Goal: Transaction & Acquisition: Purchase product/service

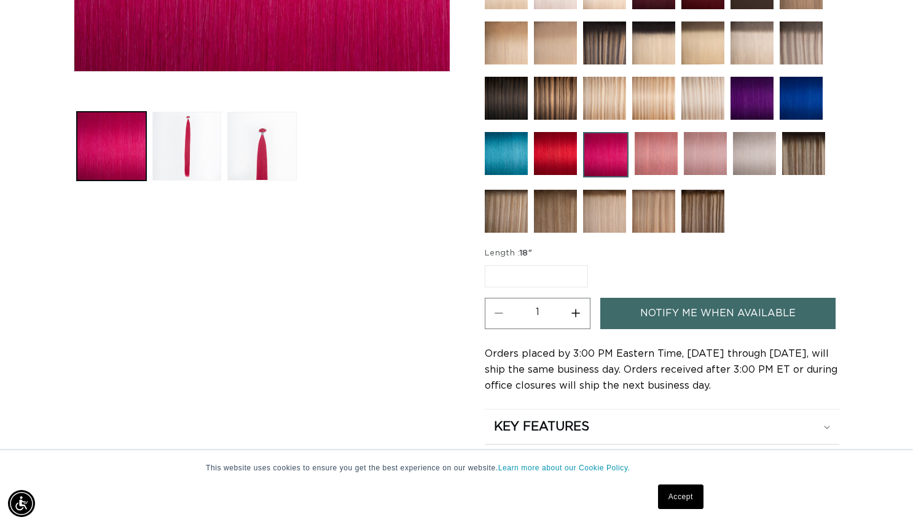
scroll to position [0, 825]
click at [660, 151] on img at bounding box center [655, 153] width 43 height 43
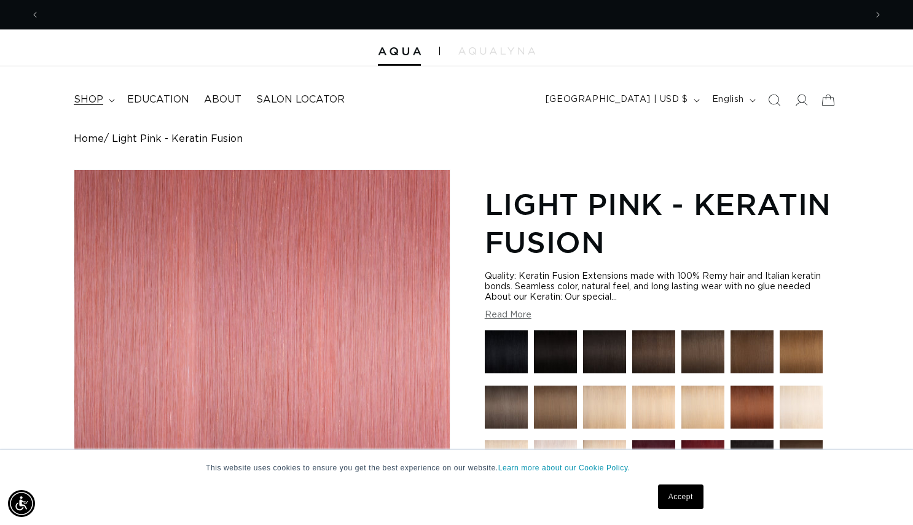
scroll to position [0, 825]
click at [109, 99] on icon at bounding box center [112, 101] width 6 height 4
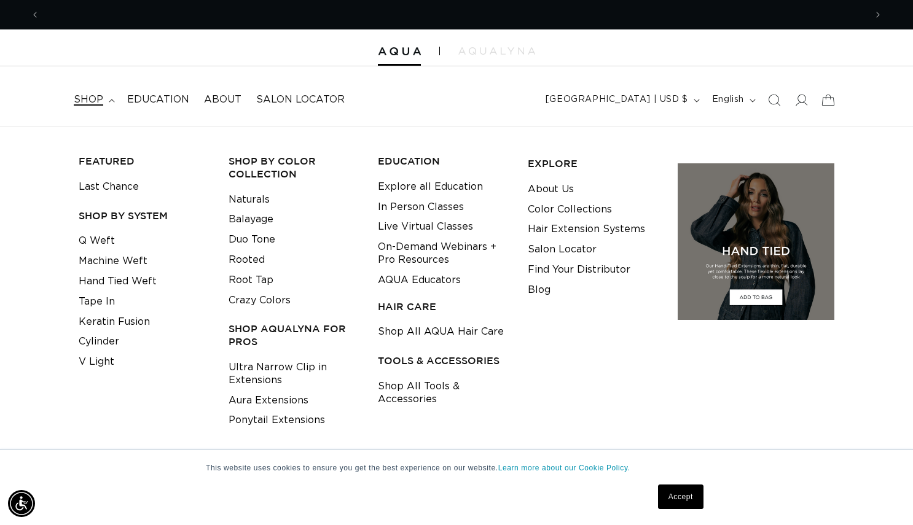
scroll to position [0, 1651]
click at [270, 293] on link "Crazy Colors" at bounding box center [259, 300] width 62 height 20
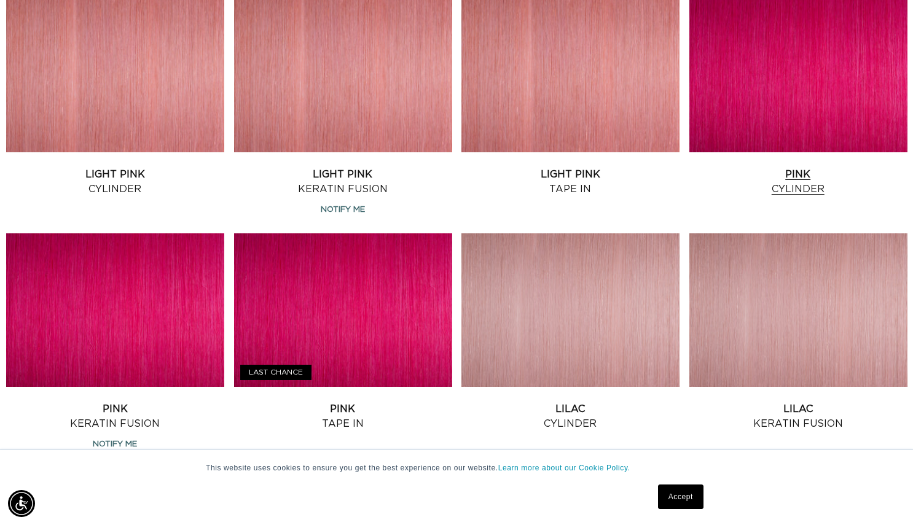
scroll to position [0, 1651]
click at [816, 167] on link "Pink Cylinder" at bounding box center [798, 181] width 218 height 29
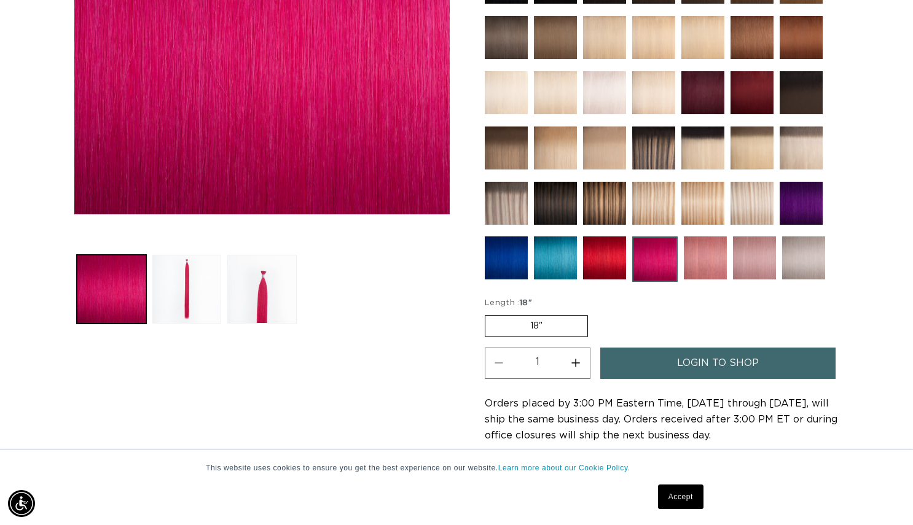
scroll to position [335, 0]
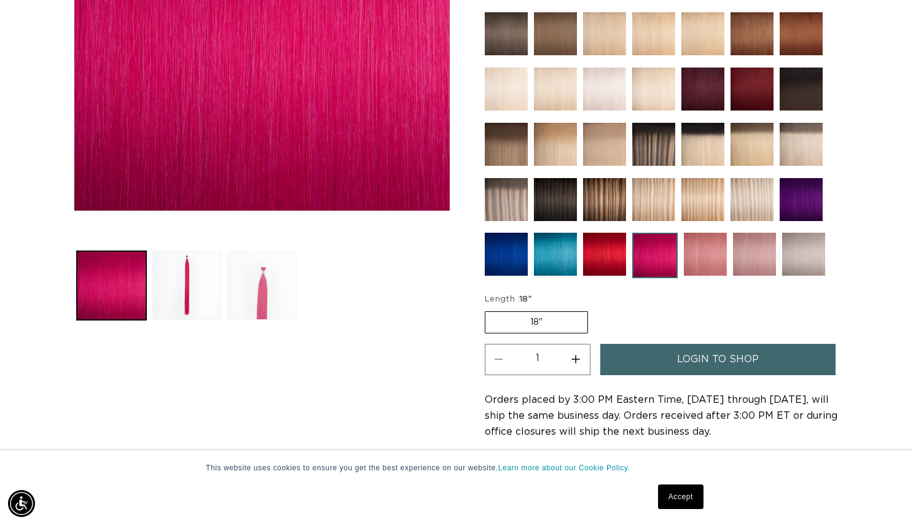
click at [279, 273] on button "Load image 3 in gallery view" at bounding box center [261, 285] width 69 height 69
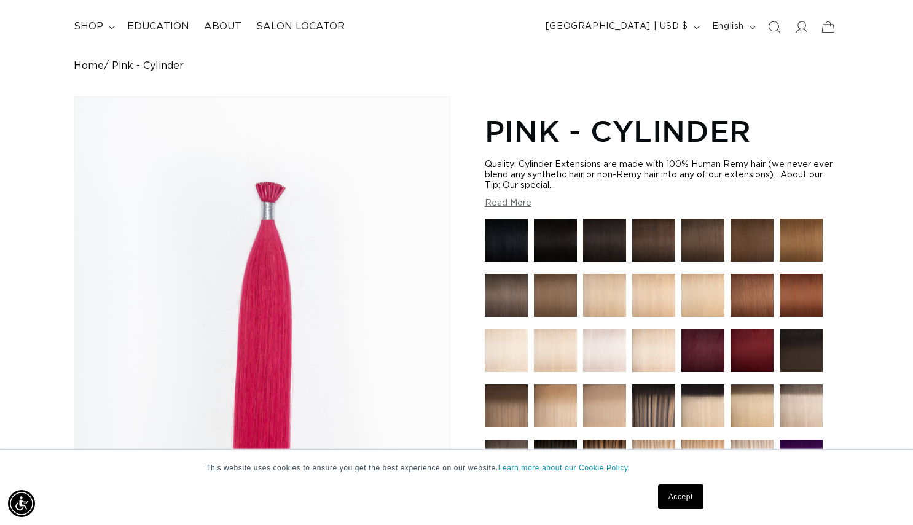
scroll to position [0, 825]
click at [518, 206] on button "Read More" at bounding box center [508, 203] width 47 height 10
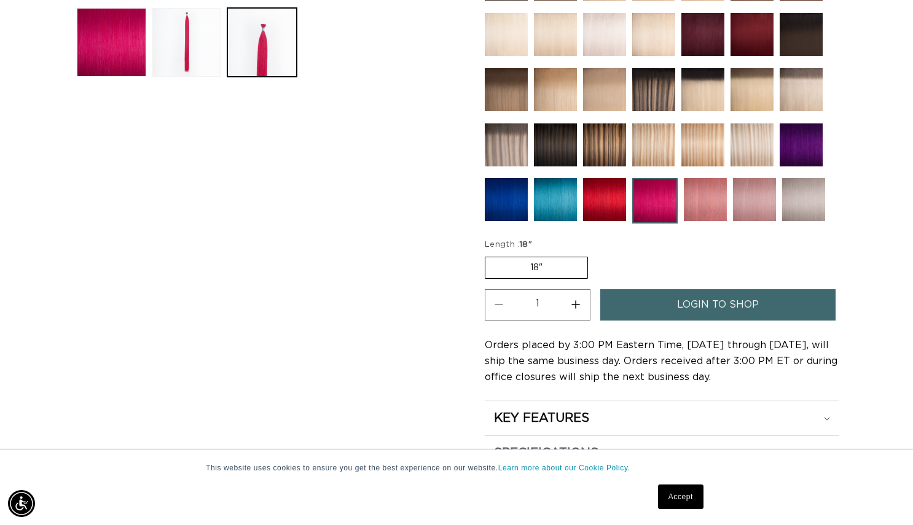
scroll to position [0, 1651]
click at [636, 321] on link "login to shop" at bounding box center [717, 304] width 235 height 31
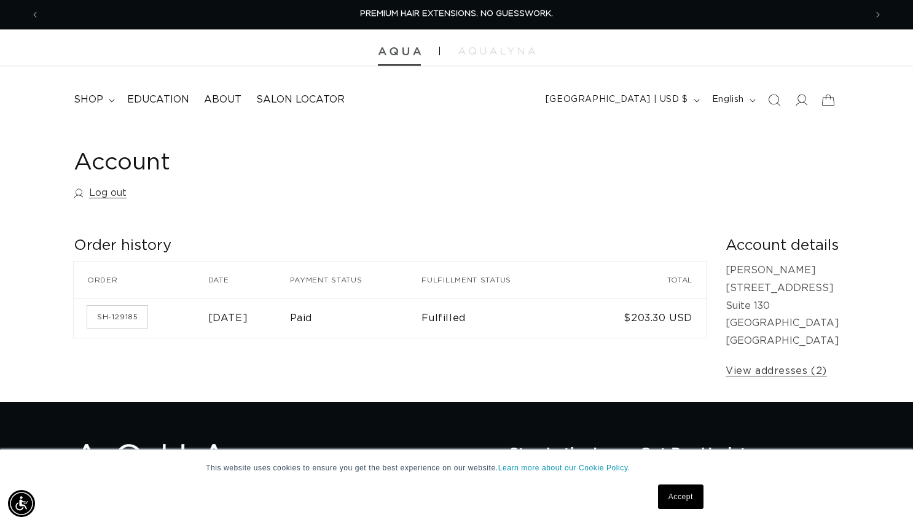
click at [397, 50] on img at bounding box center [399, 51] width 43 height 9
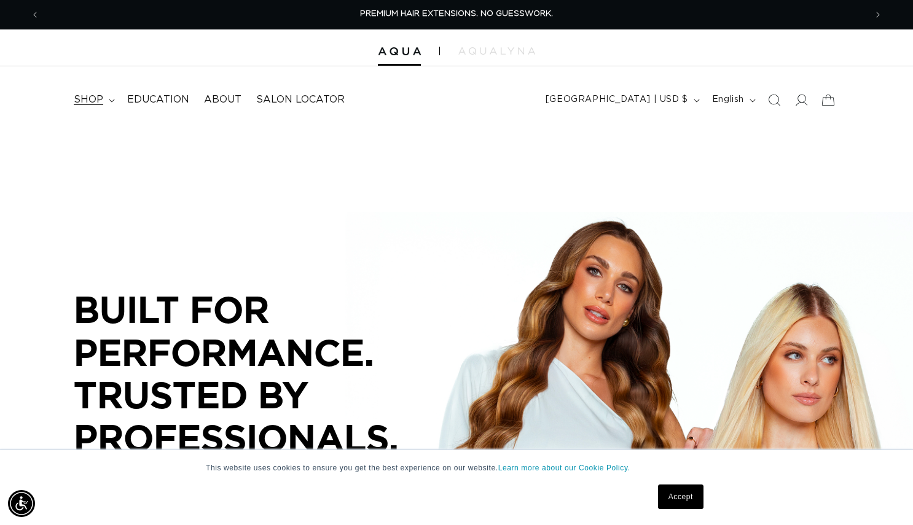
click at [108, 97] on summary "shop" at bounding box center [92, 100] width 53 height 28
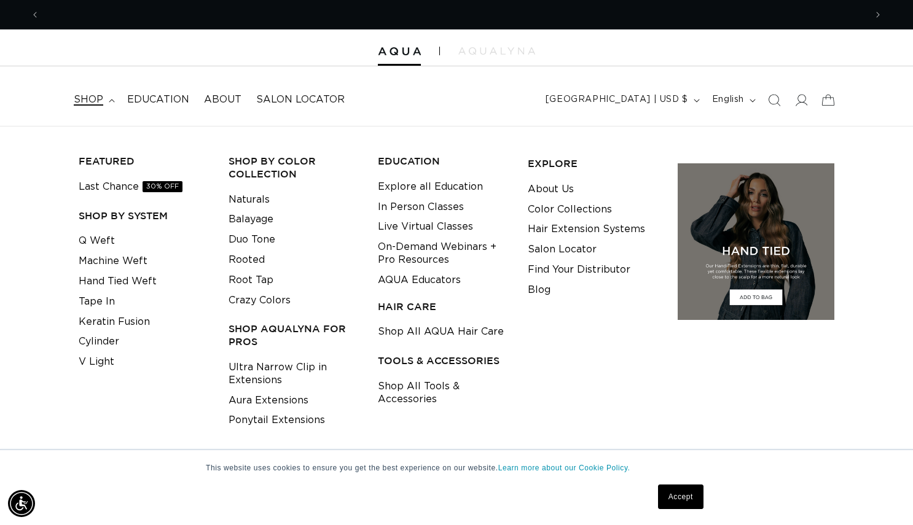
scroll to position [0, 825]
click at [241, 301] on link "Crazy Colors" at bounding box center [259, 300] width 62 height 20
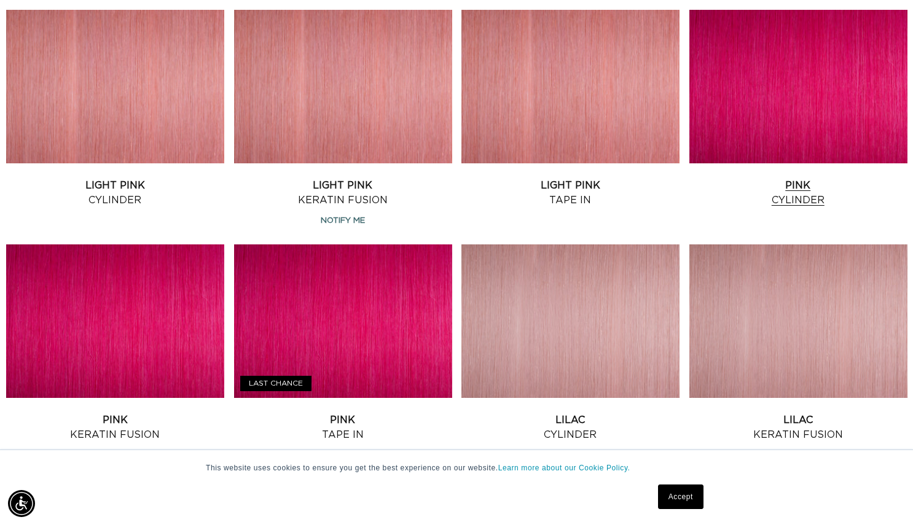
scroll to position [499, 0]
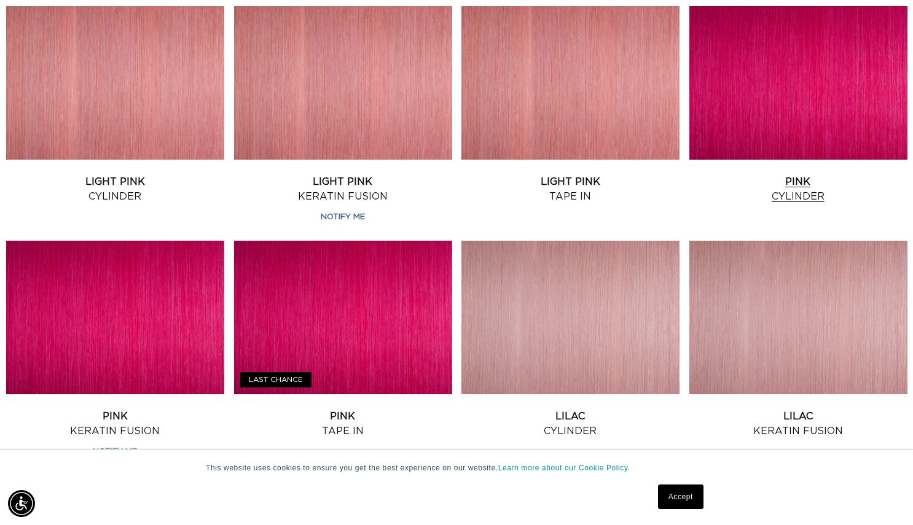
click at [825, 174] on link "Pink Cylinder" at bounding box center [798, 188] width 218 height 29
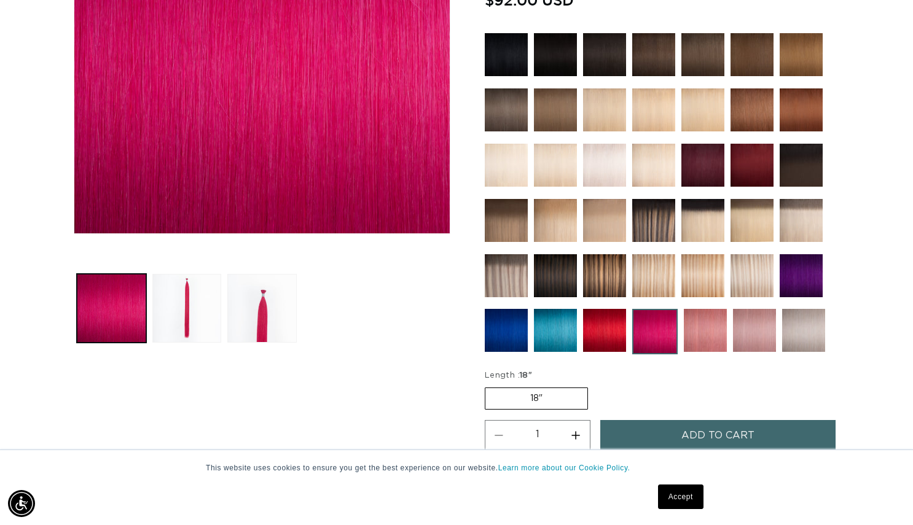
scroll to position [55, 0]
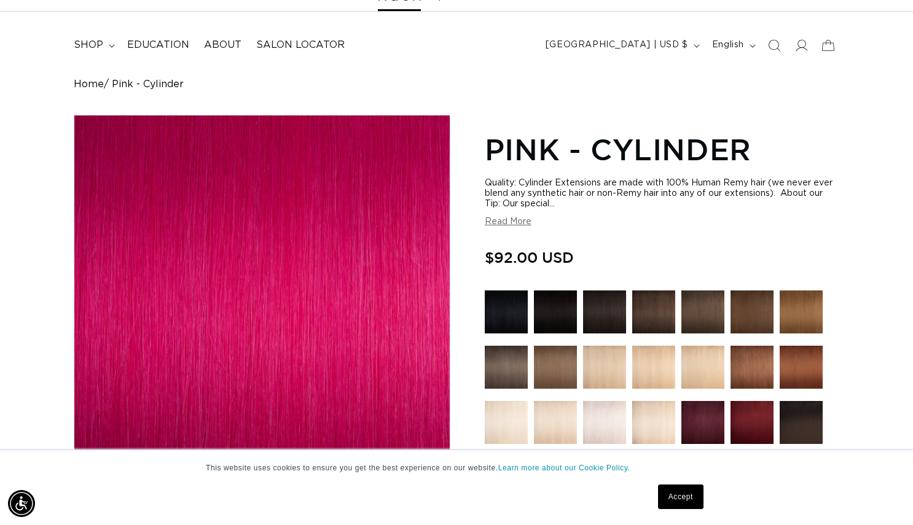
click at [500, 227] on button "Read More" at bounding box center [508, 222] width 47 height 10
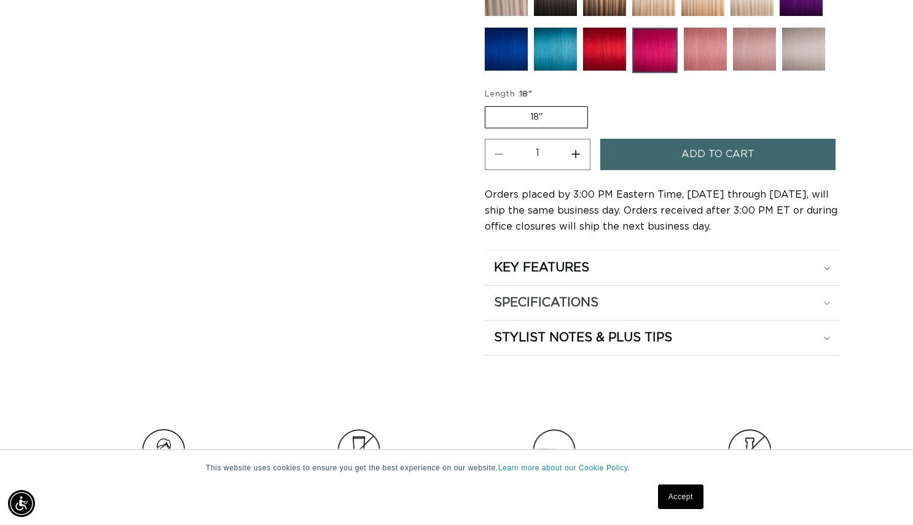
scroll to position [811, 0]
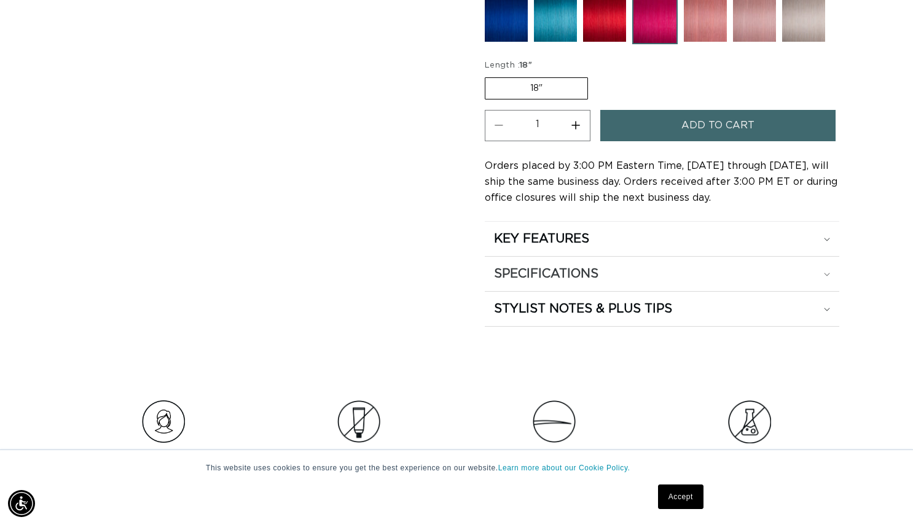
click at [820, 282] on div "SPECIFICATIONS" at bounding box center [662, 274] width 336 height 16
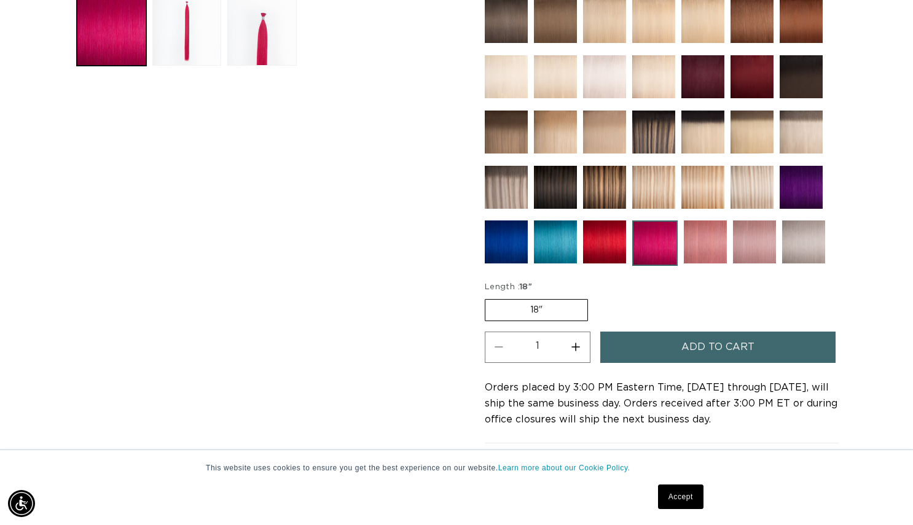
scroll to position [591, 0]
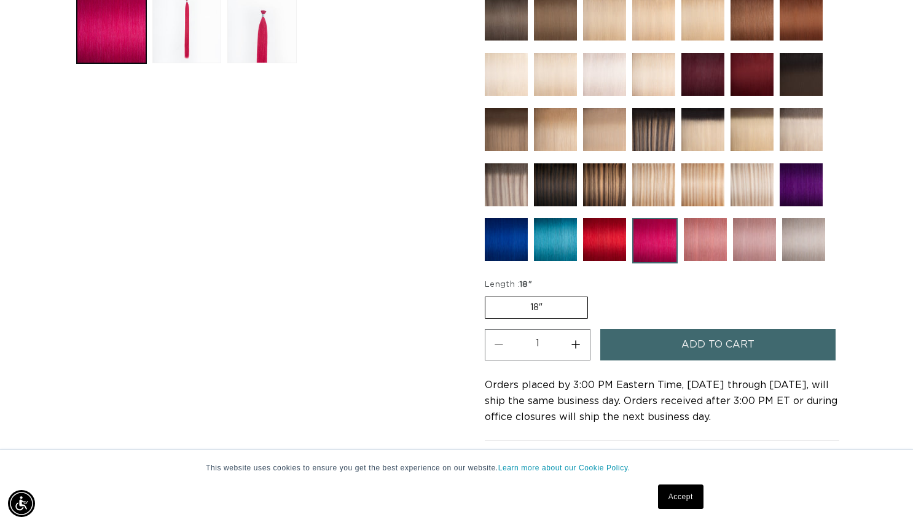
click at [575, 360] on button "Increase quantity for Pink - Cylinder" at bounding box center [576, 344] width 28 height 31
type input "2"
click at [657, 360] on button "Add to cart" at bounding box center [717, 344] width 235 height 31
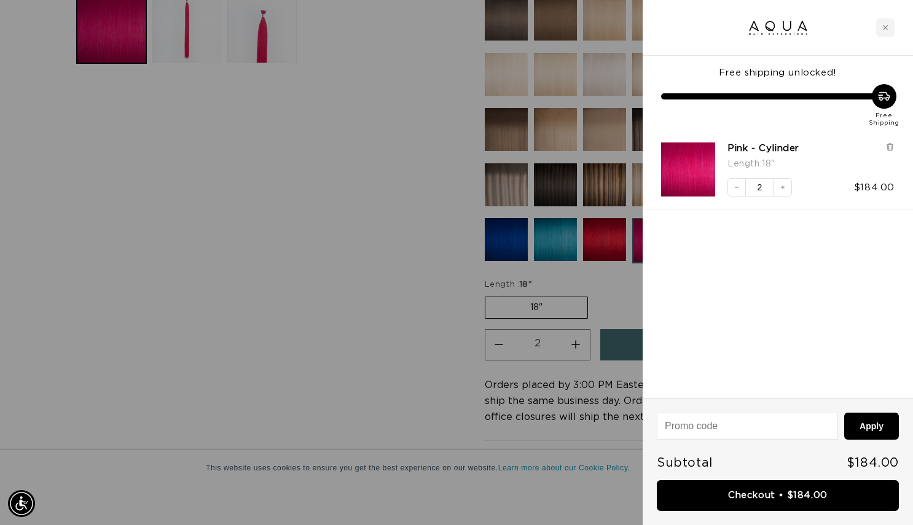
scroll to position [0, 825]
click at [450, 346] on div at bounding box center [456, 262] width 913 height 525
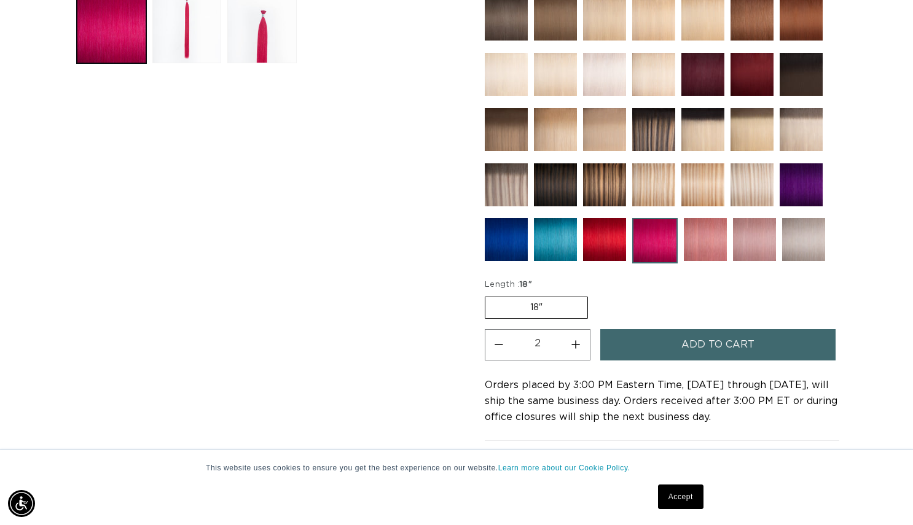
click at [708, 260] on img at bounding box center [705, 239] width 43 height 43
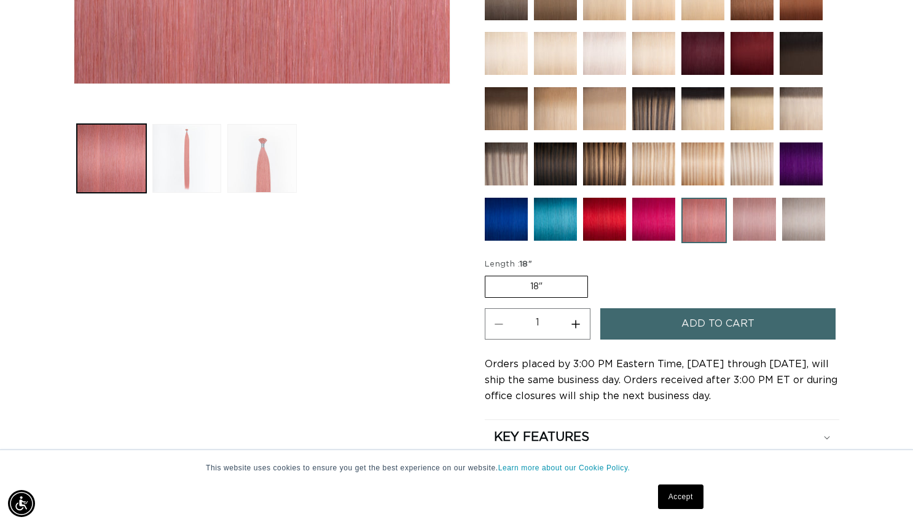
scroll to position [464, 0]
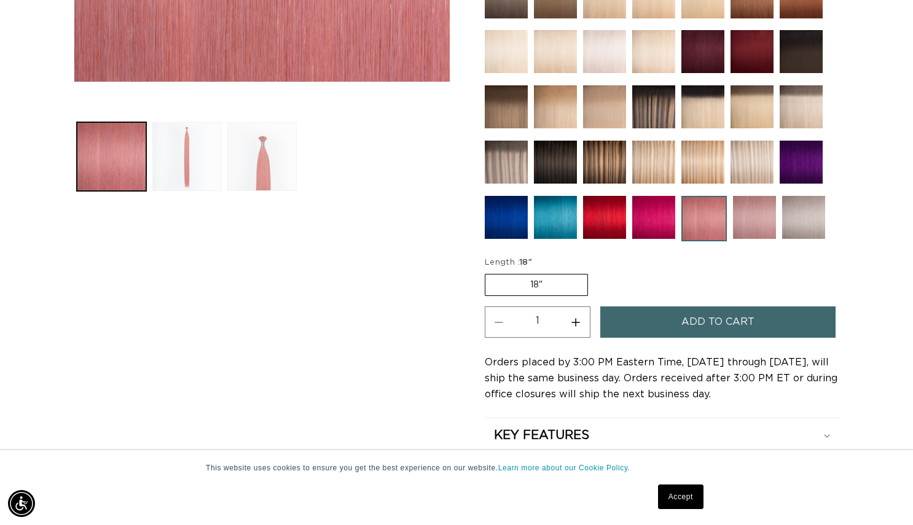
click at [576, 327] on button "Increase quantity for Light Pink - Cylinder" at bounding box center [576, 321] width 28 height 31
type input "2"
click at [660, 318] on button "Add to cart" at bounding box center [717, 321] width 235 height 31
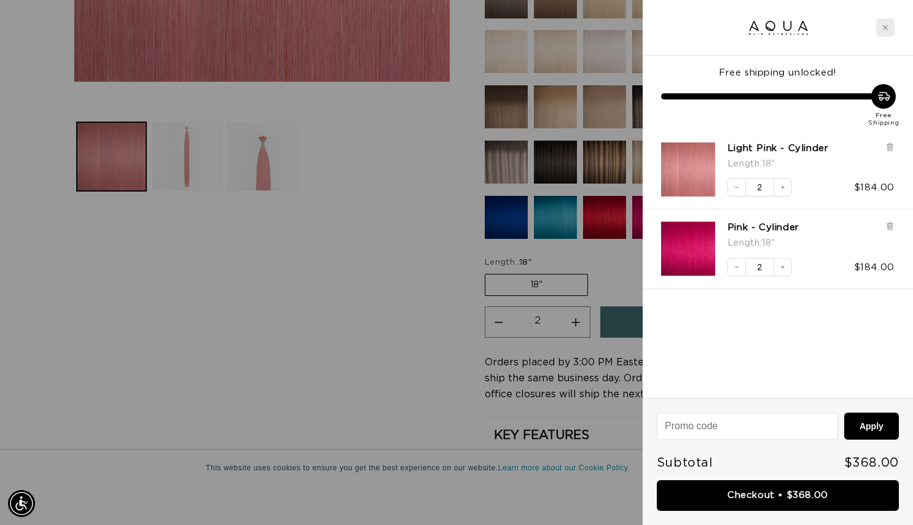
scroll to position [0, 1651]
click at [886, 29] on icon "Close cart" at bounding box center [885, 28] width 6 height 6
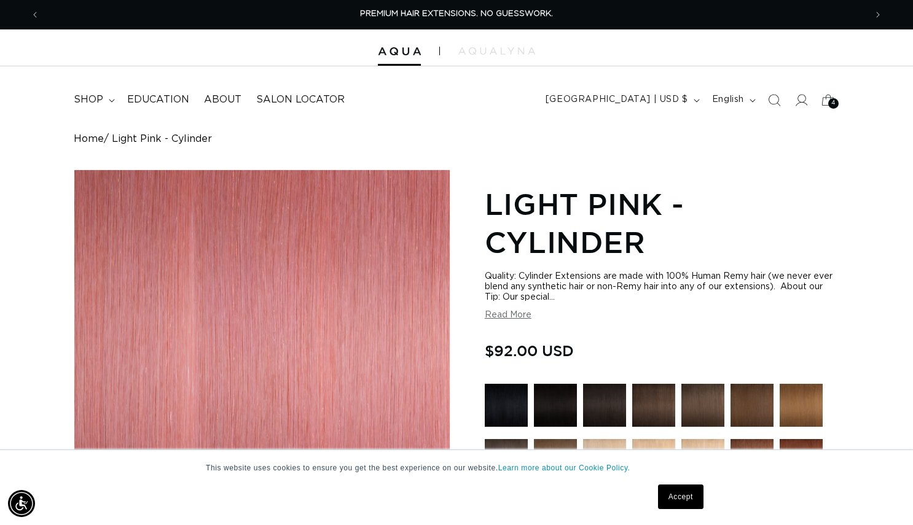
scroll to position [0, 0]
click at [513, 315] on button "Read More" at bounding box center [508, 315] width 47 height 10
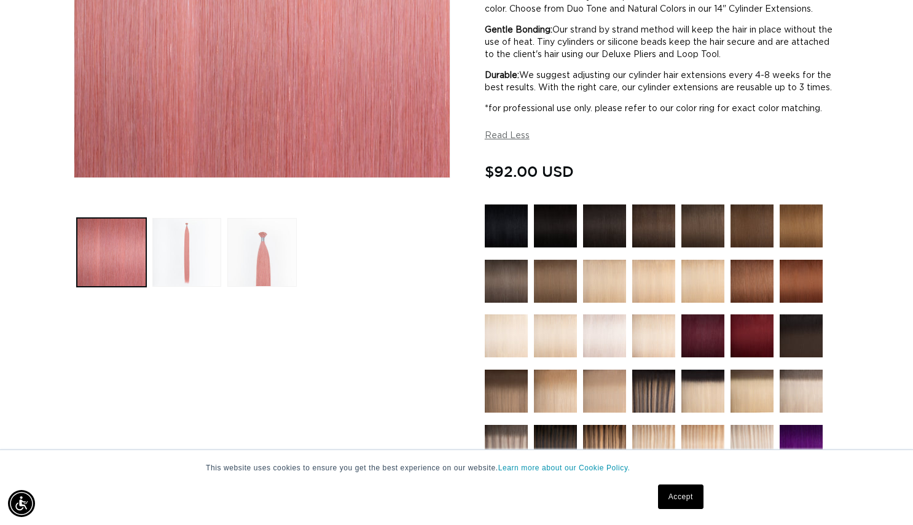
scroll to position [418, 0]
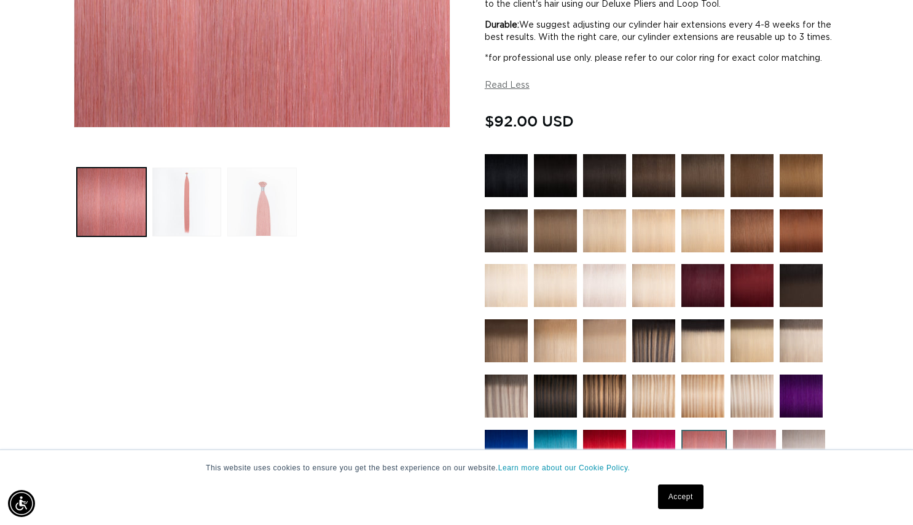
click at [275, 181] on button "Load image 3 in gallery view" at bounding box center [261, 202] width 69 height 69
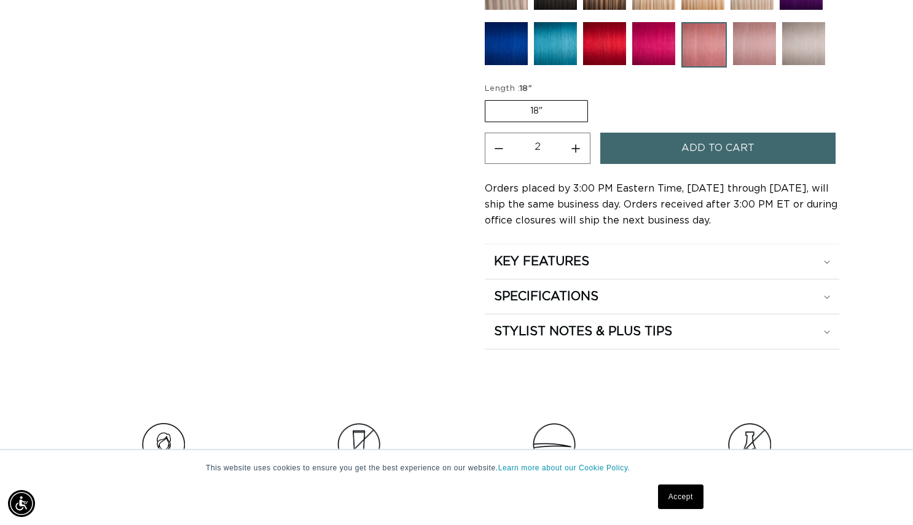
scroll to position [0, 0]
click at [828, 299] on icon at bounding box center [827, 297] width 6 height 4
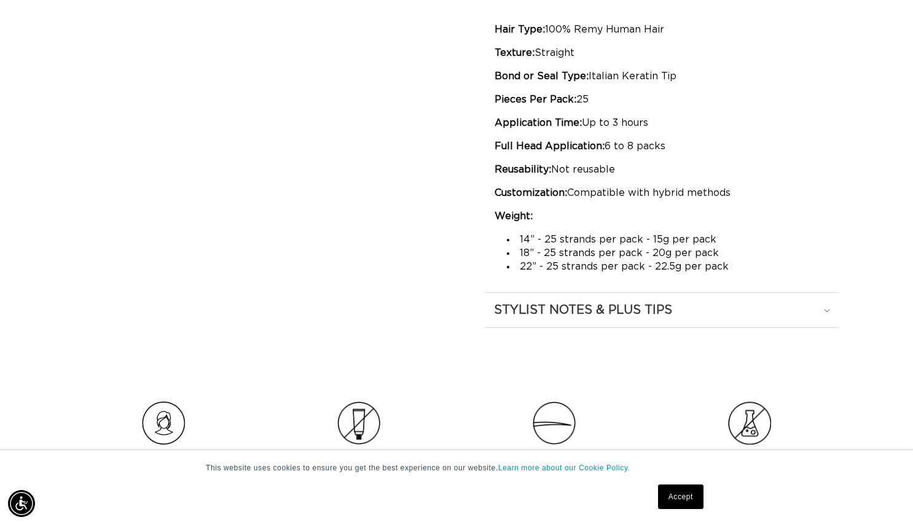
click at [828, 313] on icon at bounding box center [827, 311] width 6 height 4
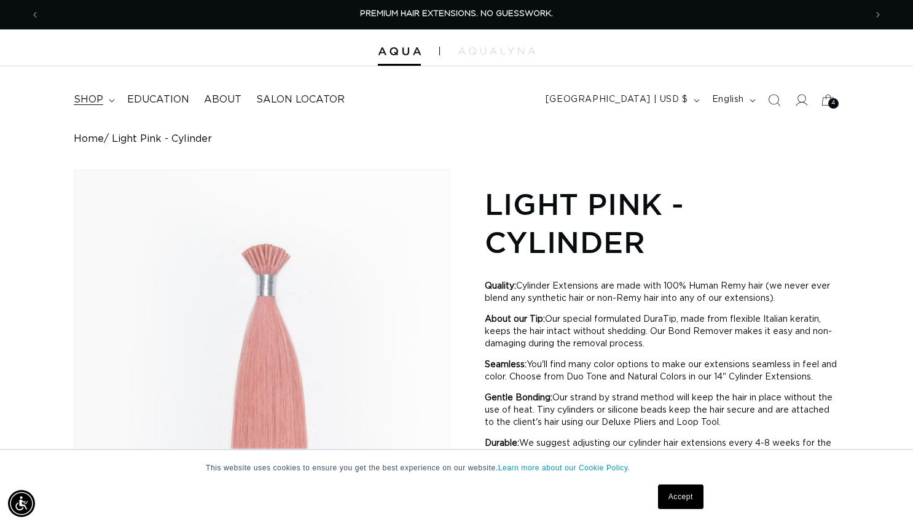
click at [109, 99] on icon at bounding box center [112, 101] width 6 height 4
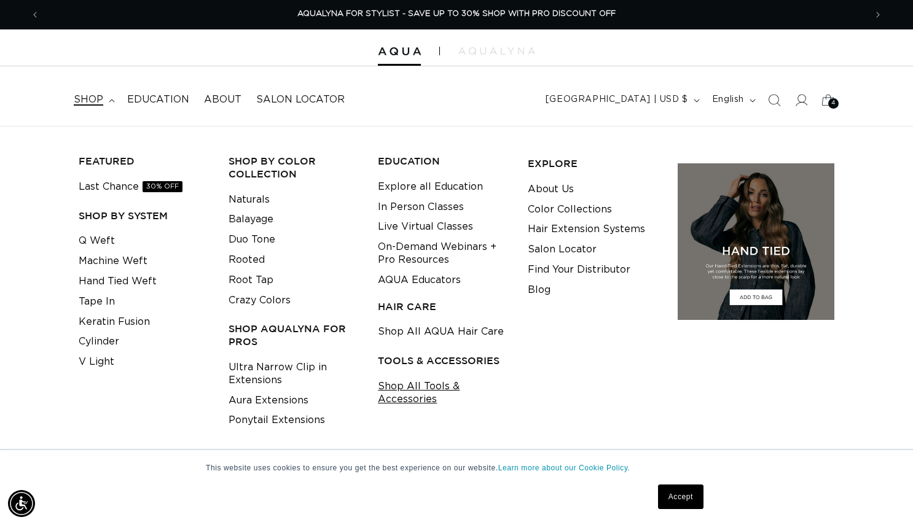
click at [406, 376] on link "Shop All Tools & Accessories" at bounding box center [443, 392] width 131 height 33
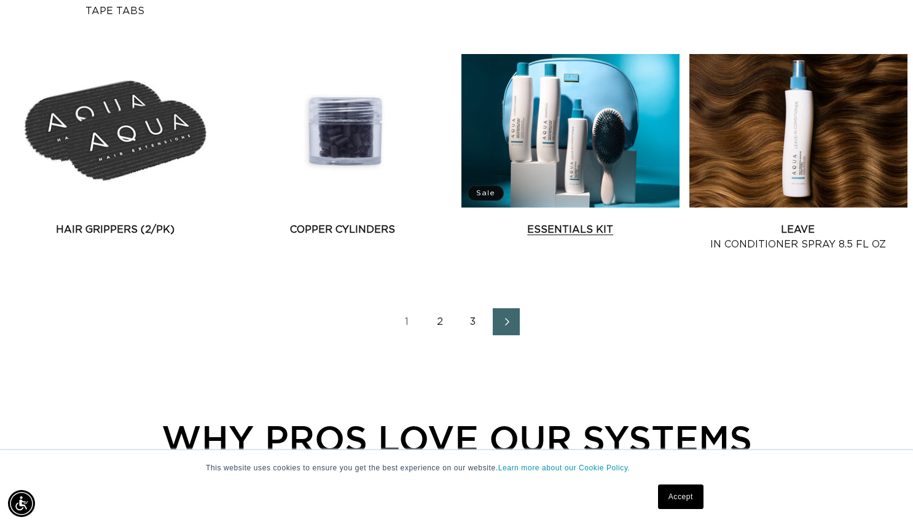
scroll to position [1436, 0]
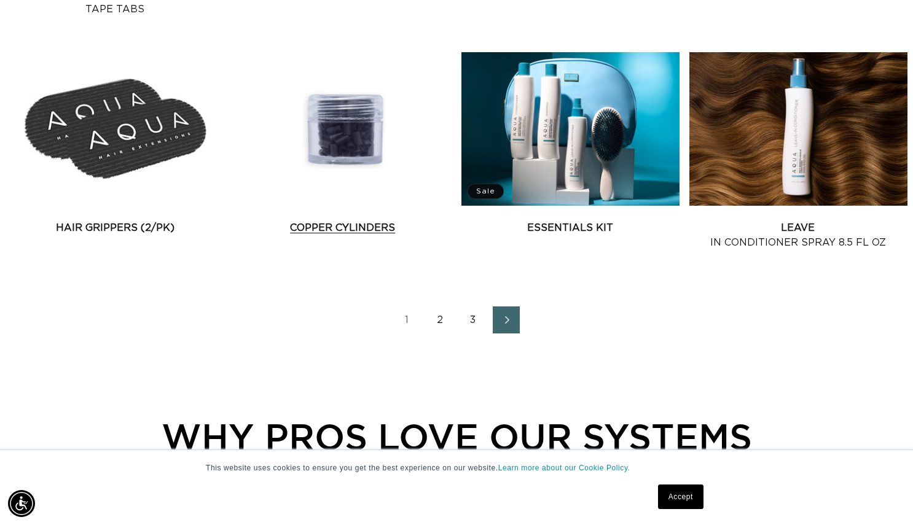
click at [339, 220] on link "Copper Cylinders" at bounding box center [343, 227] width 218 height 15
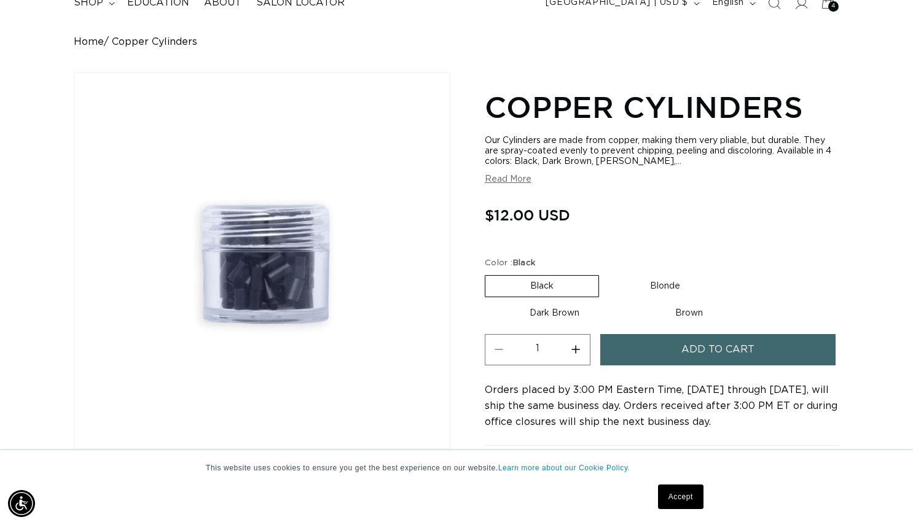
scroll to position [0, 1651]
click at [656, 284] on label "Blonde Variant sold out or unavailable" at bounding box center [665, 286] width 120 height 21
click at [606, 273] on input "Blonde Variant sold out or unavailable" at bounding box center [605, 273] width 1 height 1
radio input "true"
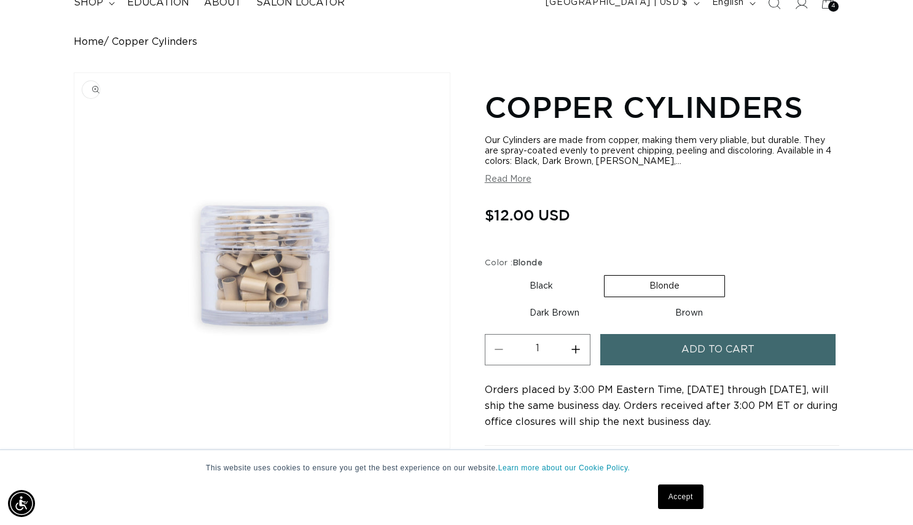
scroll to position [0, 825]
click at [523, 182] on button "Read More" at bounding box center [508, 179] width 47 height 10
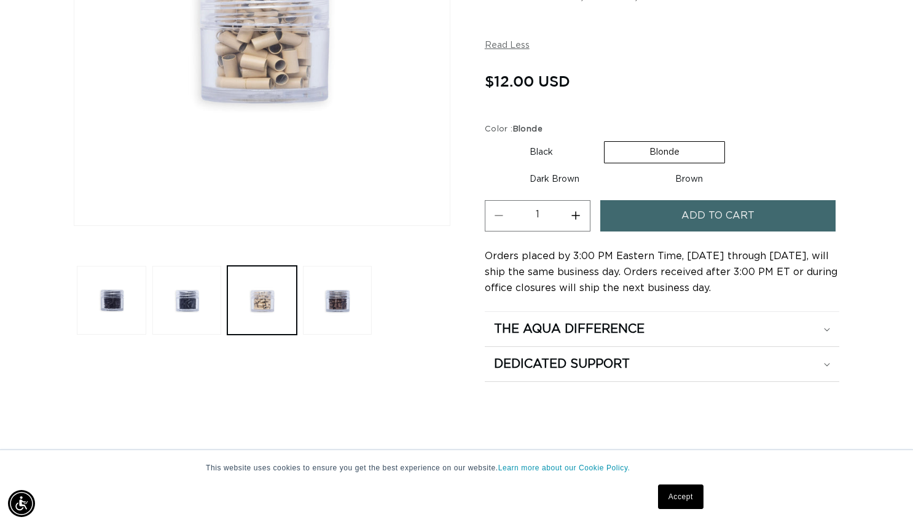
scroll to position [316, 0]
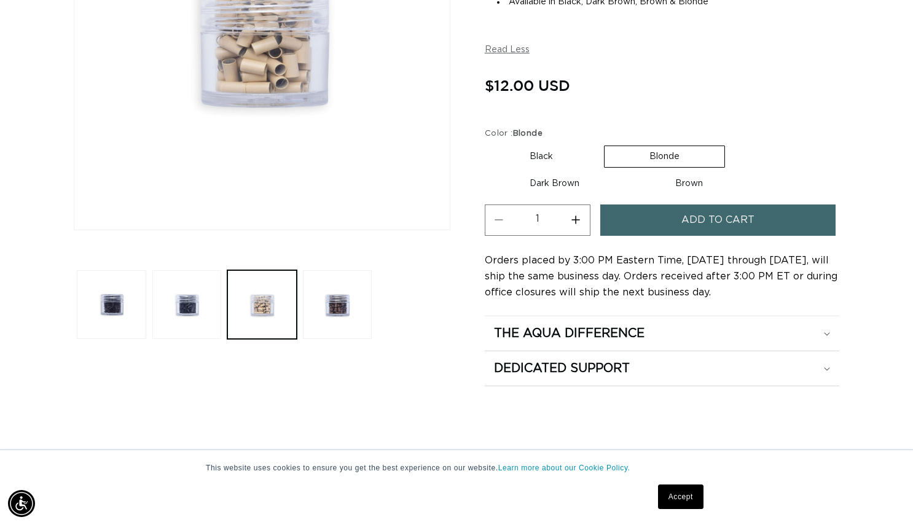
click at [580, 186] on label "Dark Brown Variant sold out or unavailable" at bounding box center [554, 183] width 139 height 21
click at [731, 144] on input "Dark Brown Variant sold out or unavailable" at bounding box center [731, 143] width 1 height 1
radio input "true"
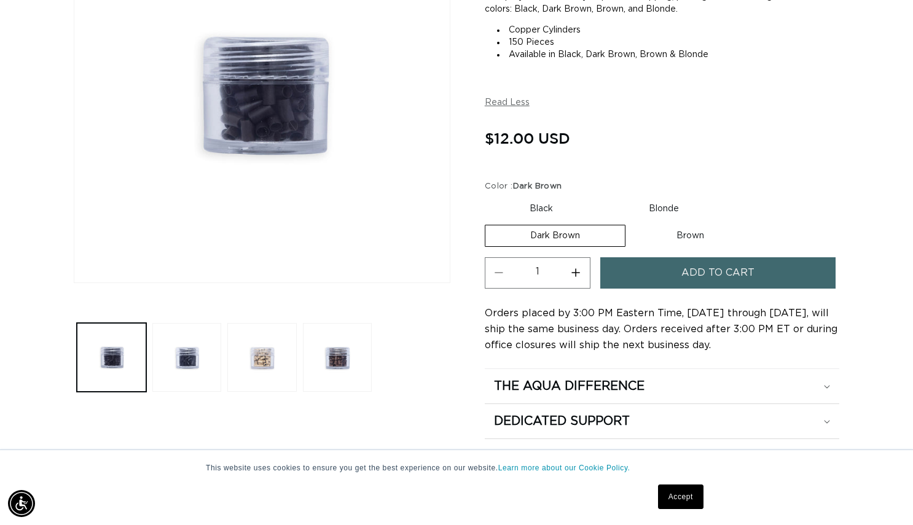
click at [674, 227] on label "Brown Variant sold out or unavailable" at bounding box center [689, 235] width 117 height 21
click at [632, 223] on input "Brown Variant sold out or unavailable" at bounding box center [631, 222] width 1 height 1
radio input "true"
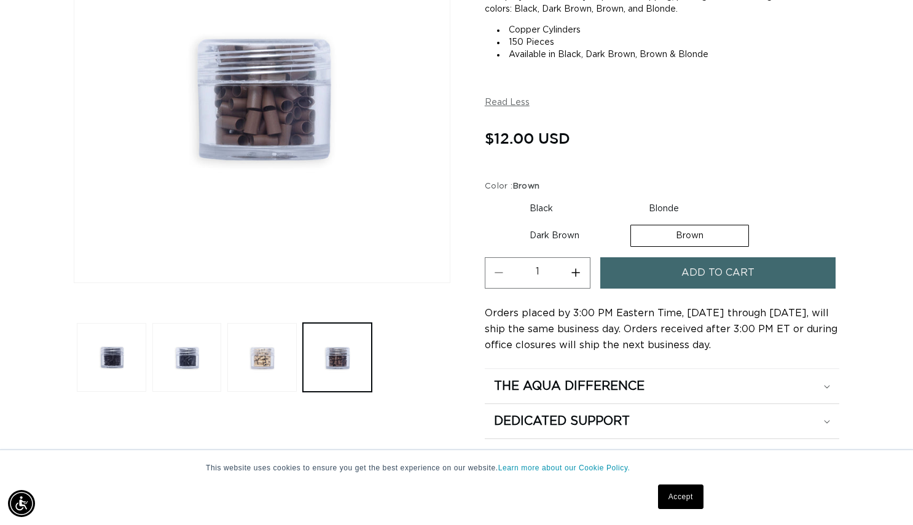
click at [669, 210] on label "Blonde Variant sold out or unavailable" at bounding box center [664, 208] width 120 height 21
click at [604, 197] on input "Blonde Variant sold out or unavailable" at bounding box center [604, 196] width 1 height 1
radio input "true"
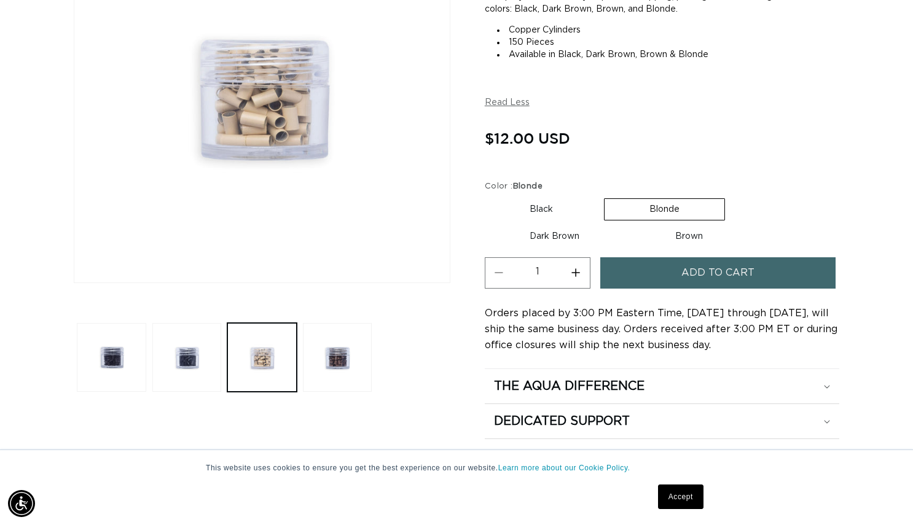
click at [665, 270] on button "Add to cart" at bounding box center [717, 272] width 235 height 31
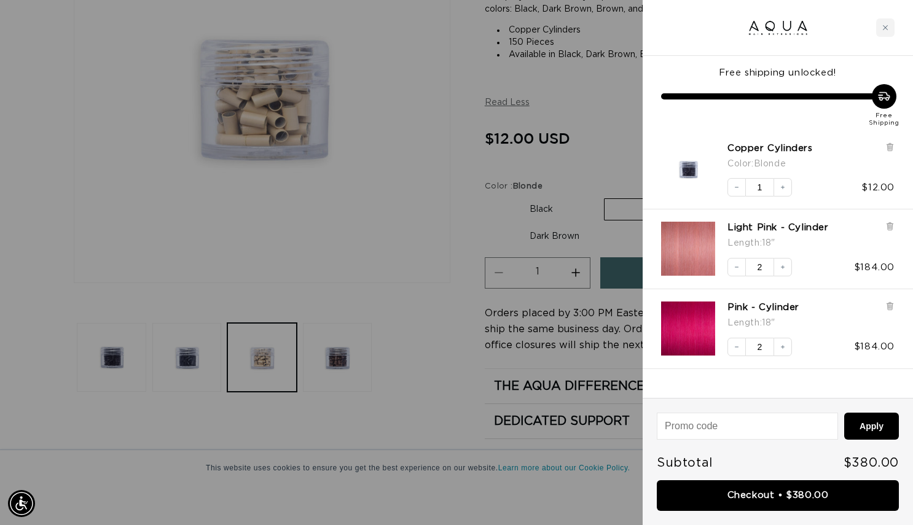
click at [477, 220] on div at bounding box center [456, 262] width 913 height 525
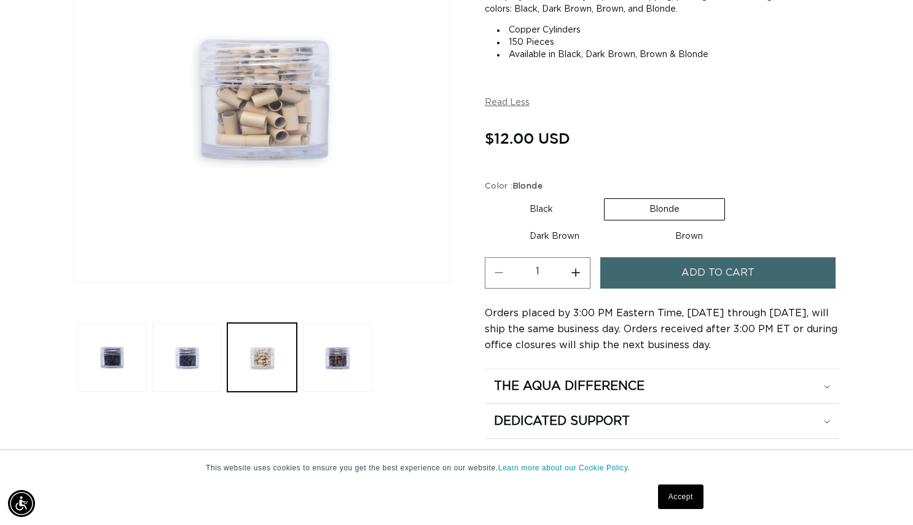
click at [652, 235] on label "Brown Variant sold out or unavailable" at bounding box center [688, 236] width 117 height 21
click at [631, 224] on input "Brown Variant sold out or unavailable" at bounding box center [630, 224] width 1 height 1
radio input "true"
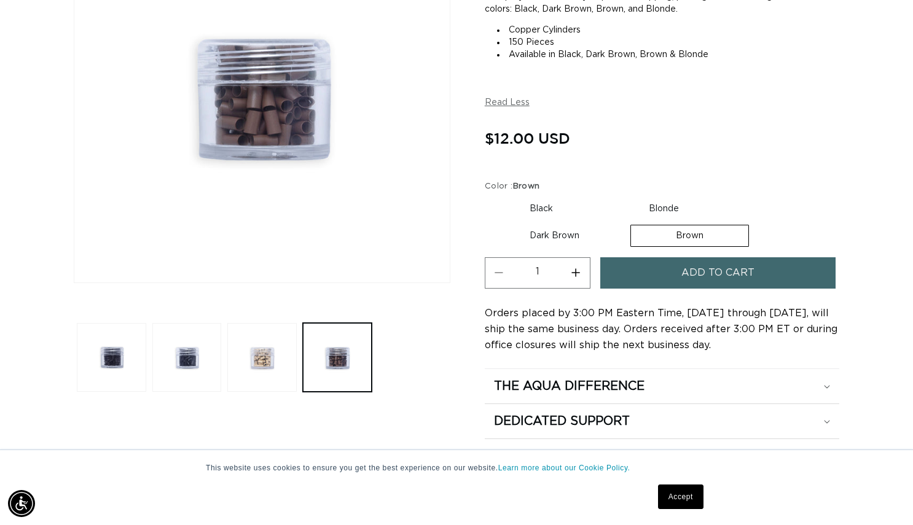
click at [645, 265] on button "Add to cart" at bounding box center [717, 272] width 235 height 31
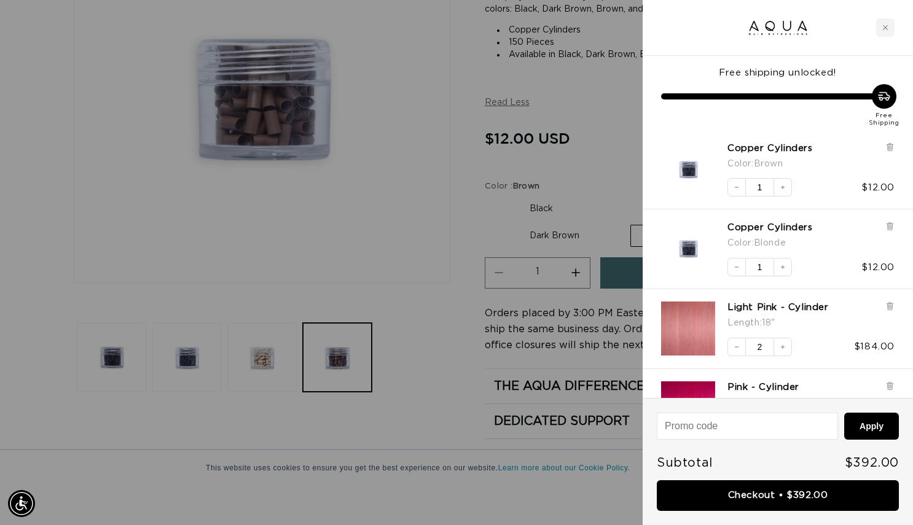
click at [543, 230] on div at bounding box center [456, 262] width 913 height 525
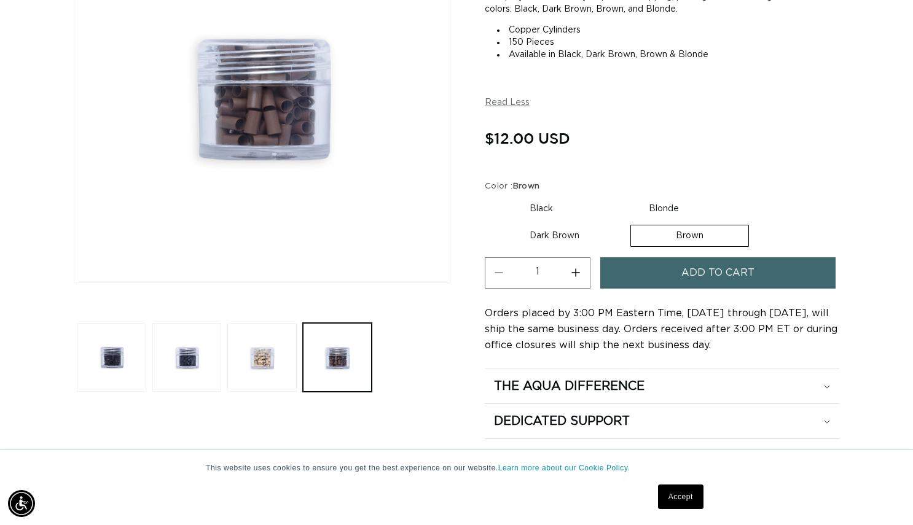
scroll to position [0, 825]
click at [543, 236] on label "Dark Brown Variant sold out or unavailable" at bounding box center [554, 235] width 139 height 21
click at [730, 197] on input "Dark Brown Variant sold out or unavailable" at bounding box center [730, 196] width 1 height 1
radio input "true"
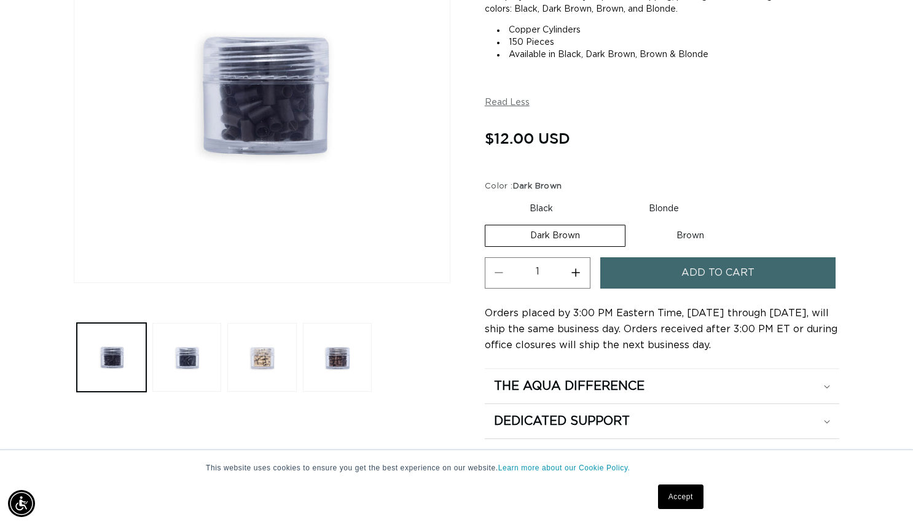
click at [668, 275] on button "Add to cart" at bounding box center [717, 272] width 235 height 31
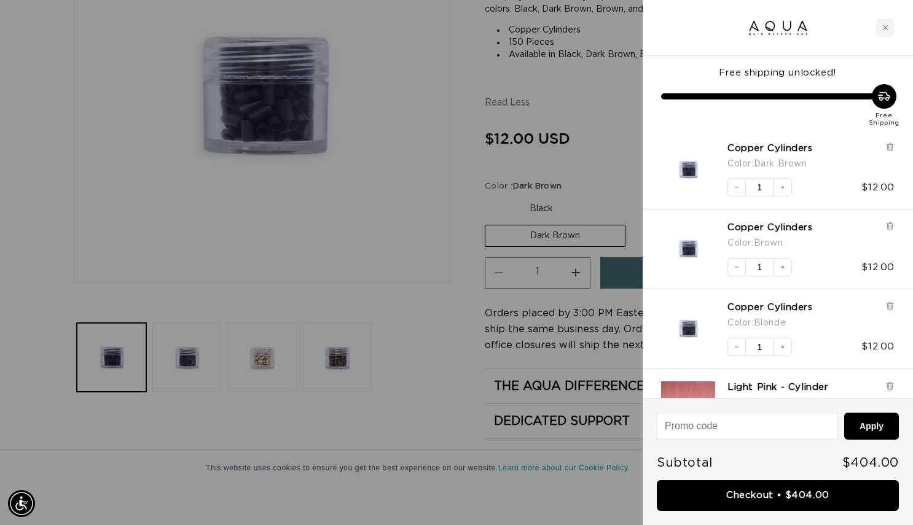
click at [418, 182] on div at bounding box center [456, 262] width 913 height 525
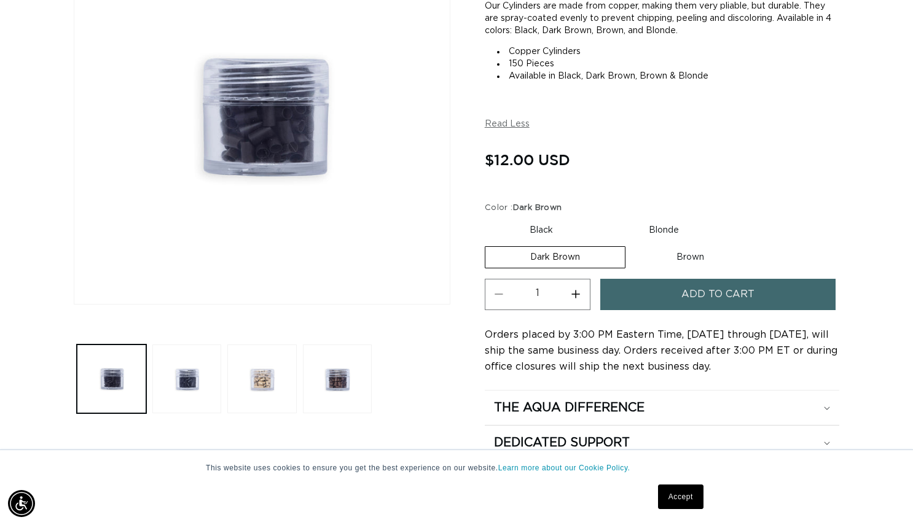
scroll to position [243, 0]
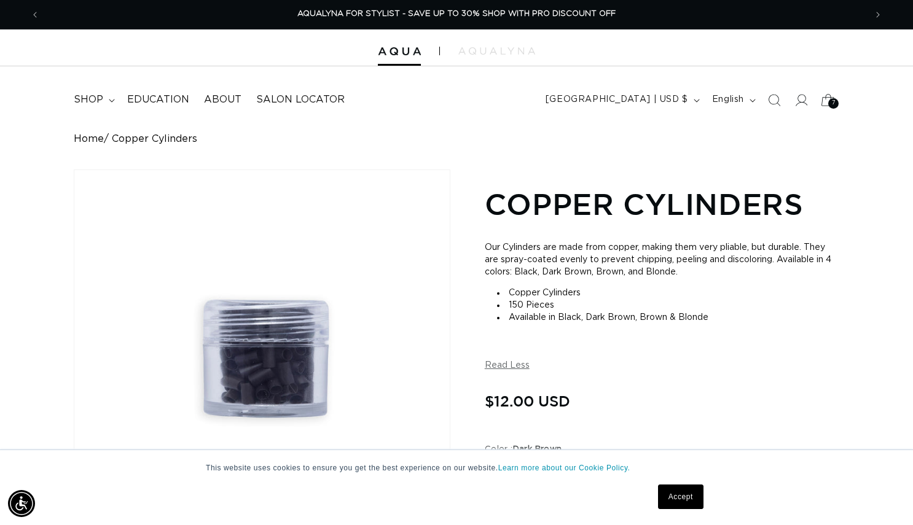
click at [828, 105] on div "7 7" at bounding box center [833, 103] width 10 height 10
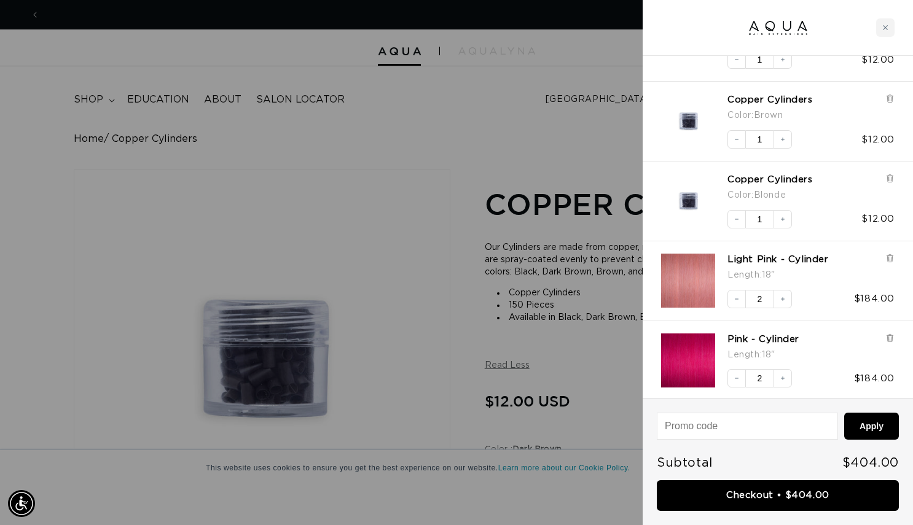
click at [531, 222] on div at bounding box center [456, 262] width 913 height 525
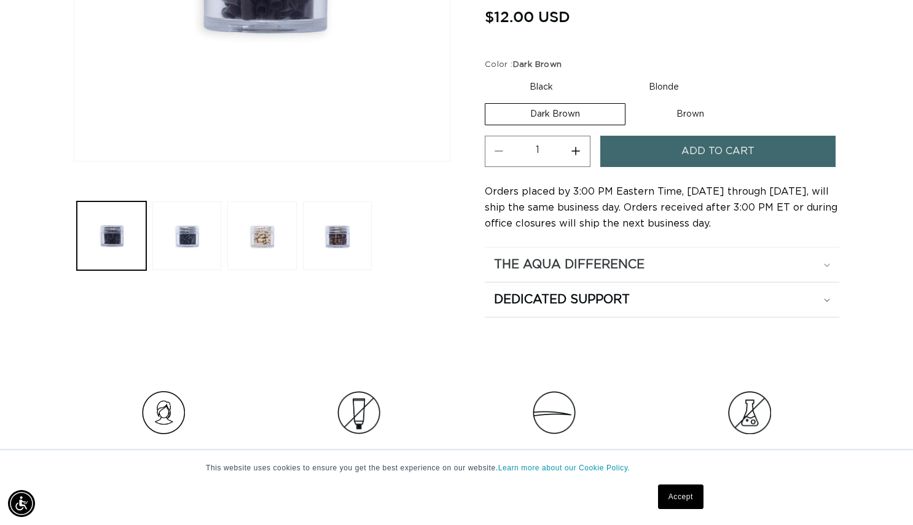
click at [562, 260] on h2 "The Aqua Difference" at bounding box center [569, 265] width 150 height 16
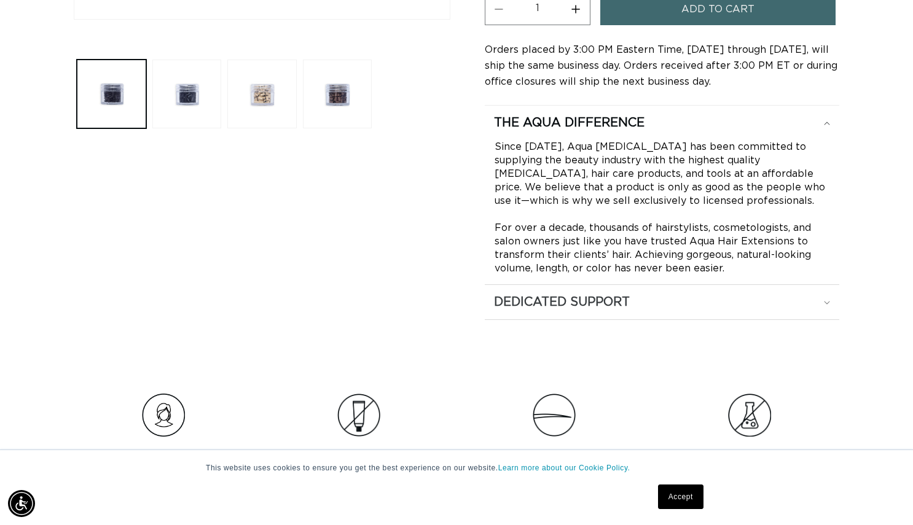
click at [598, 301] on h2 "Dedicated Support" at bounding box center [562, 302] width 136 height 16
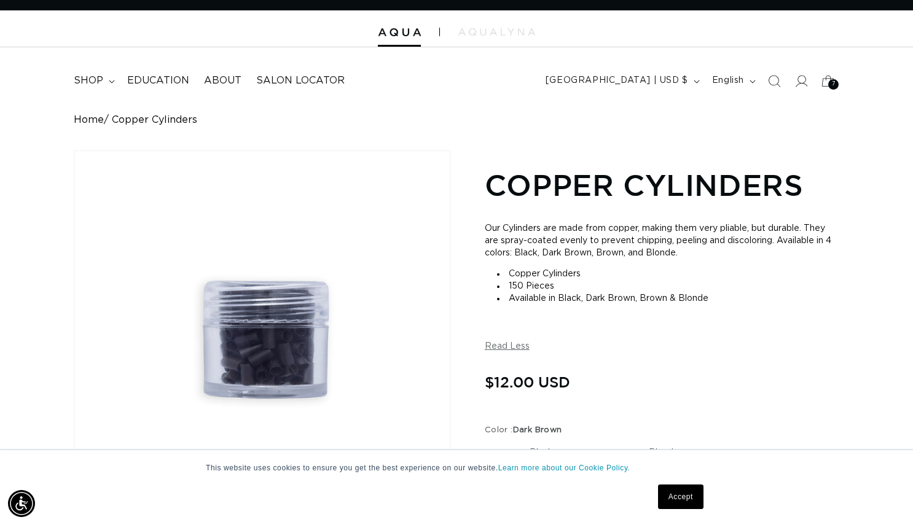
scroll to position [0, 825]
click at [833, 77] on icon at bounding box center [828, 81] width 14 height 12
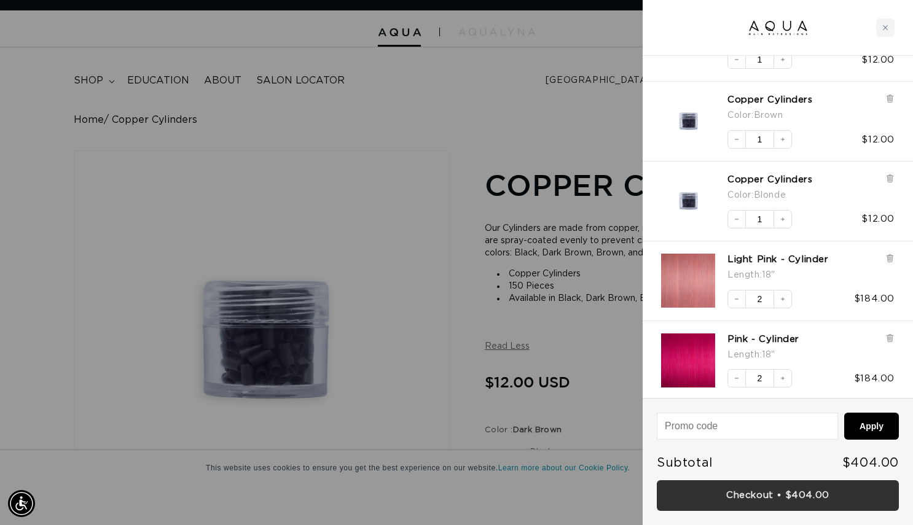
click at [762, 497] on link "Checkout • $404.00" at bounding box center [777, 495] width 242 height 31
